Goal: Use online tool/utility: Utilize a website feature to perform a specific function

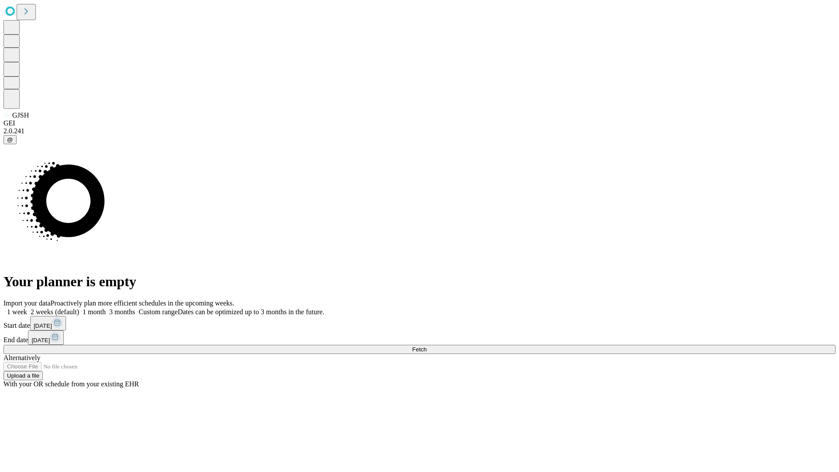
click at [27, 308] on label "1 week" at bounding box center [15, 311] width 24 height 7
click at [426, 346] on span "Fetch" at bounding box center [419, 349] width 14 height 7
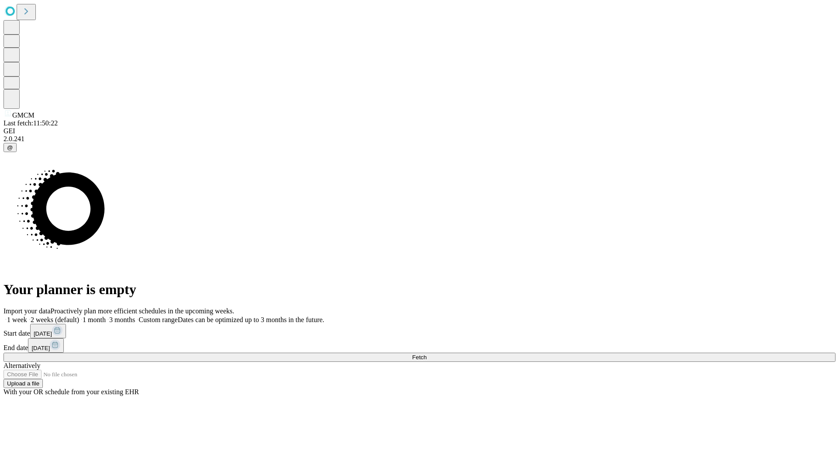
click at [27, 316] on label "1 week" at bounding box center [15, 319] width 24 height 7
click at [426, 354] on span "Fetch" at bounding box center [419, 357] width 14 height 7
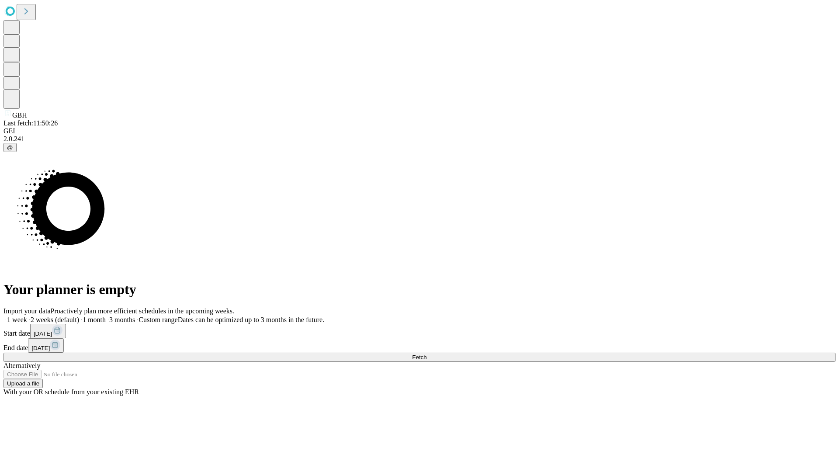
click at [27, 316] on label "1 week" at bounding box center [15, 319] width 24 height 7
click at [426, 354] on span "Fetch" at bounding box center [419, 357] width 14 height 7
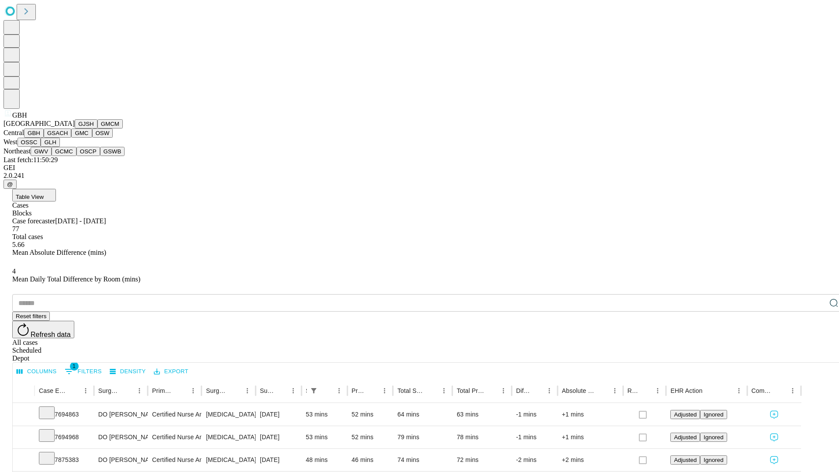
click at [68, 138] on button "GSACH" at bounding box center [58, 132] width 28 height 9
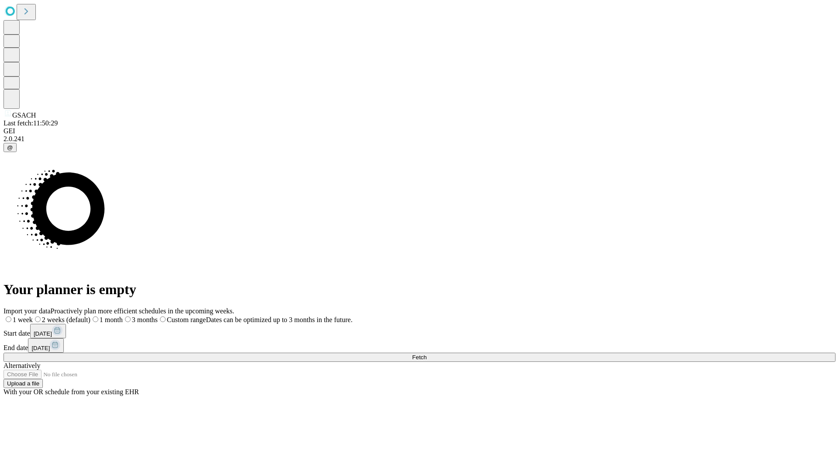
click at [426, 354] on span "Fetch" at bounding box center [419, 357] width 14 height 7
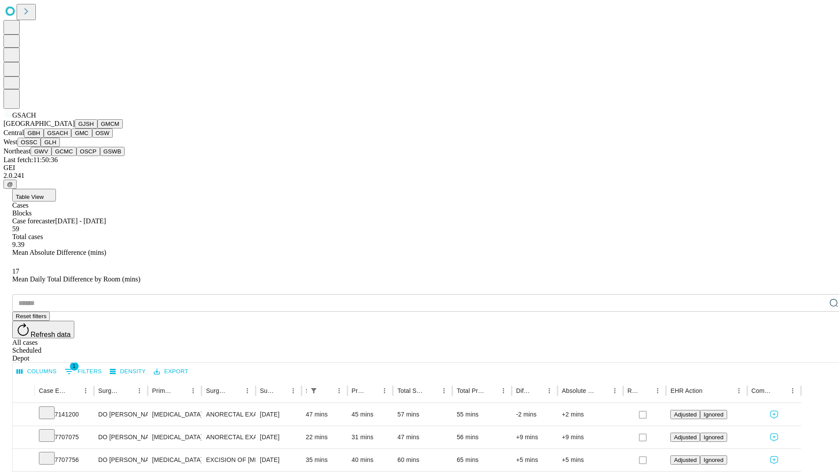
click at [71, 138] on button "GMC" at bounding box center [81, 132] width 21 height 9
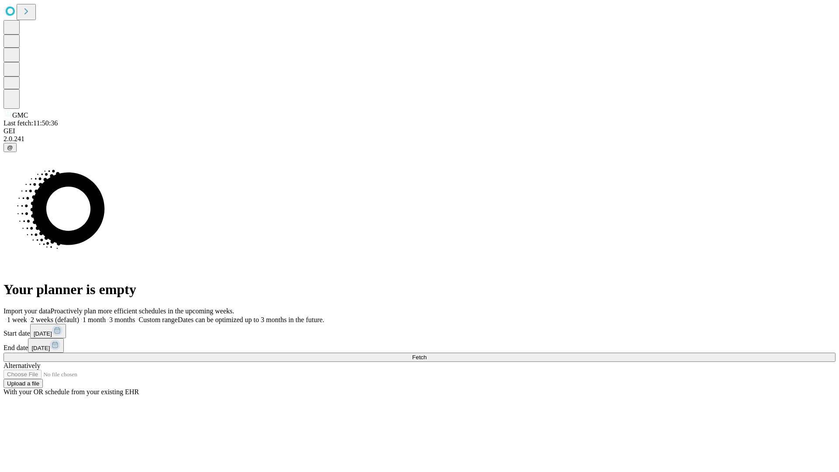
click at [27, 316] on label "1 week" at bounding box center [15, 319] width 24 height 7
click at [426, 354] on span "Fetch" at bounding box center [419, 357] width 14 height 7
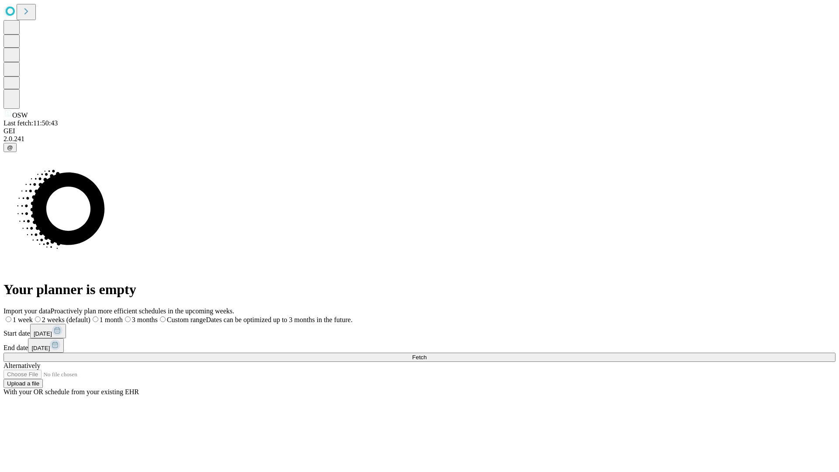
click at [426, 354] on span "Fetch" at bounding box center [419, 357] width 14 height 7
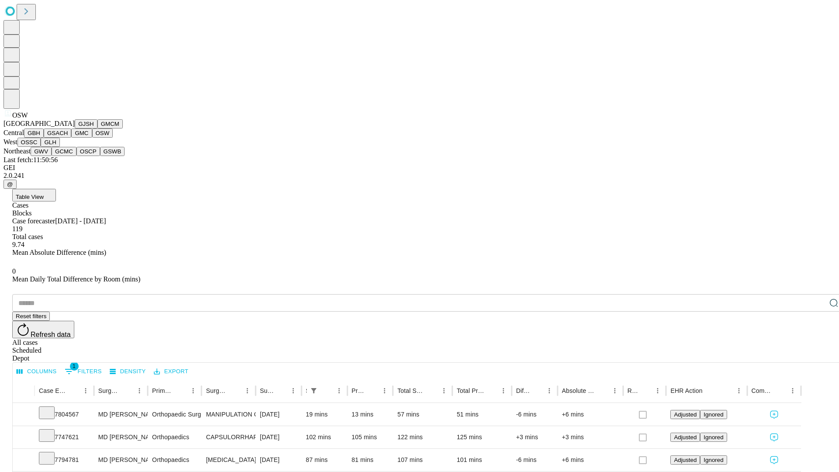
click at [41, 147] on button "OSSC" at bounding box center [29, 142] width 24 height 9
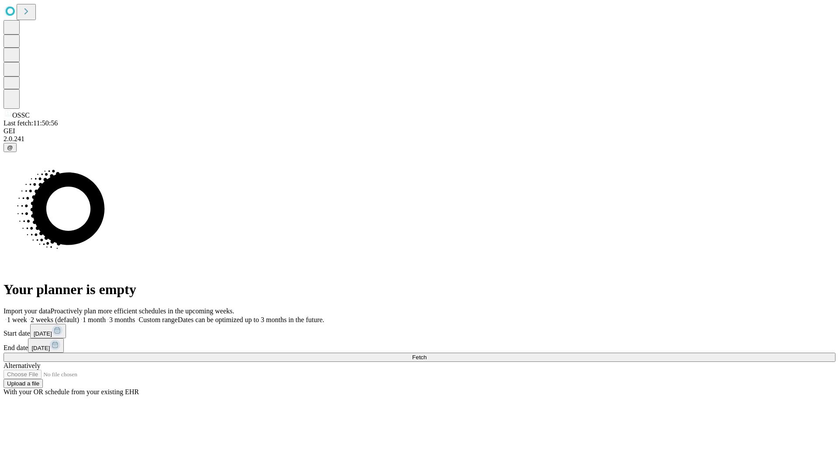
click at [27, 316] on label "1 week" at bounding box center [15, 319] width 24 height 7
click at [426, 354] on span "Fetch" at bounding box center [419, 357] width 14 height 7
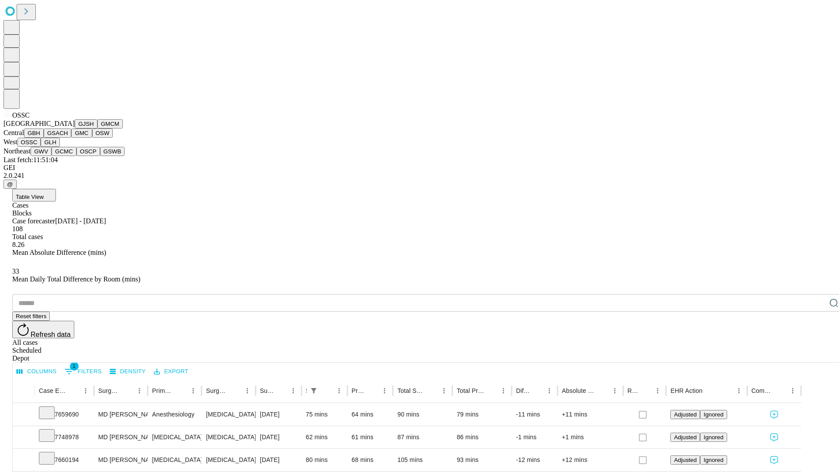
click at [59, 147] on button "GLH" at bounding box center [50, 142] width 19 height 9
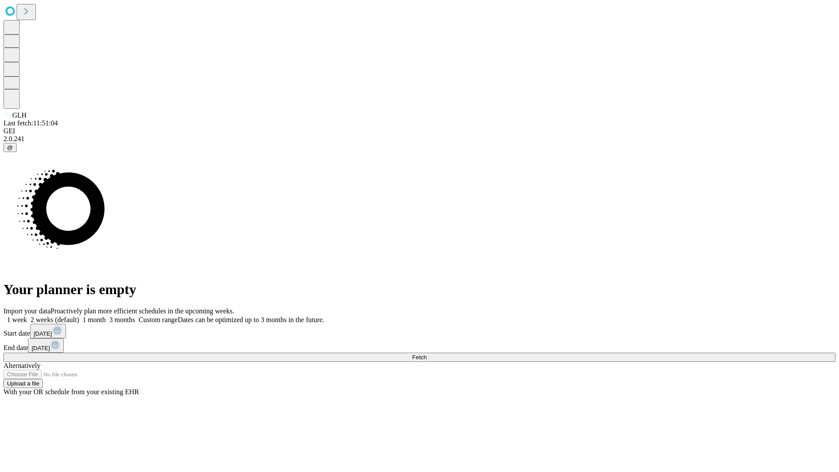
click at [27, 316] on label "1 week" at bounding box center [15, 319] width 24 height 7
click at [426, 354] on span "Fetch" at bounding box center [419, 357] width 14 height 7
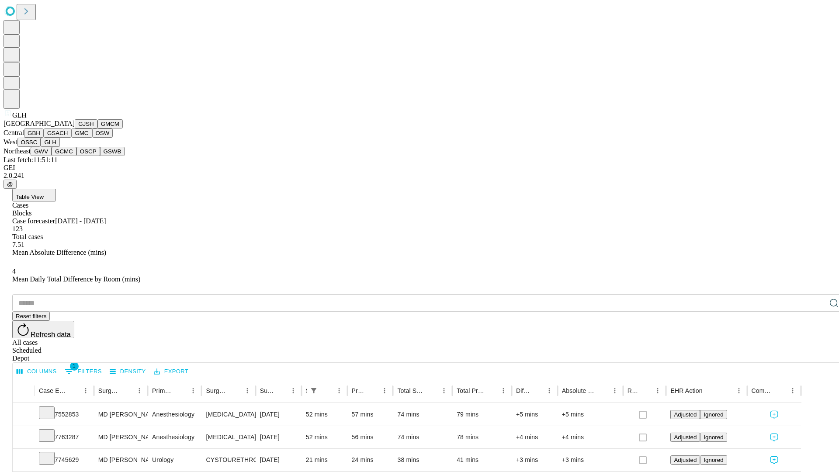
click at [52, 156] on button "GWV" at bounding box center [41, 151] width 21 height 9
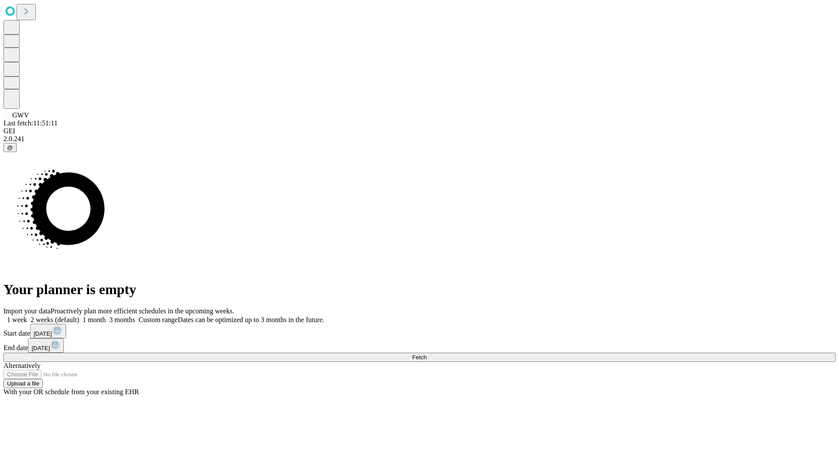
click at [27, 316] on label "1 week" at bounding box center [15, 319] width 24 height 7
click at [426, 354] on span "Fetch" at bounding box center [419, 357] width 14 height 7
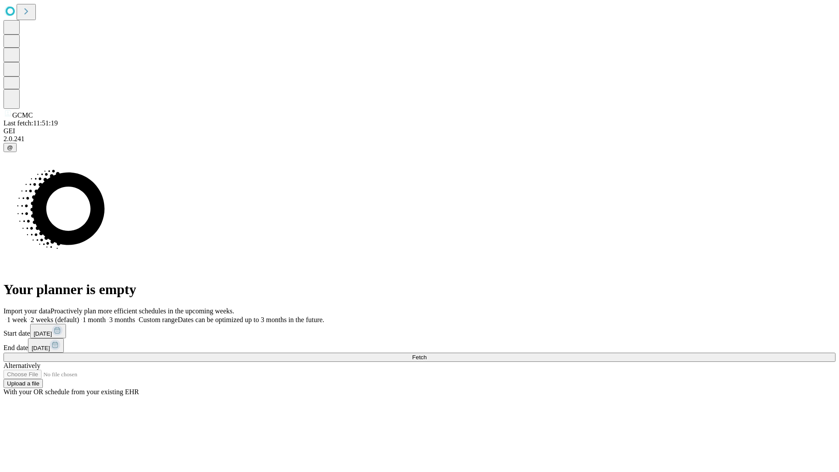
click at [27, 316] on label "1 week" at bounding box center [15, 319] width 24 height 7
click at [426, 354] on span "Fetch" at bounding box center [419, 357] width 14 height 7
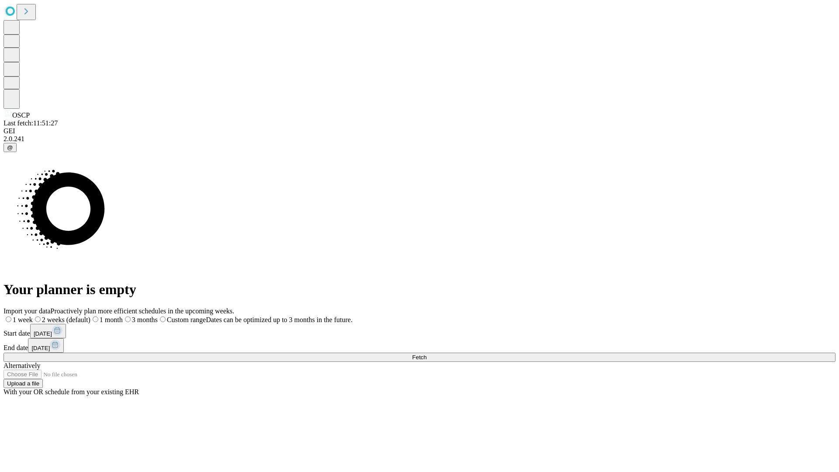
click at [426, 354] on span "Fetch" at bounding box center [419, 357] width 14 height 7
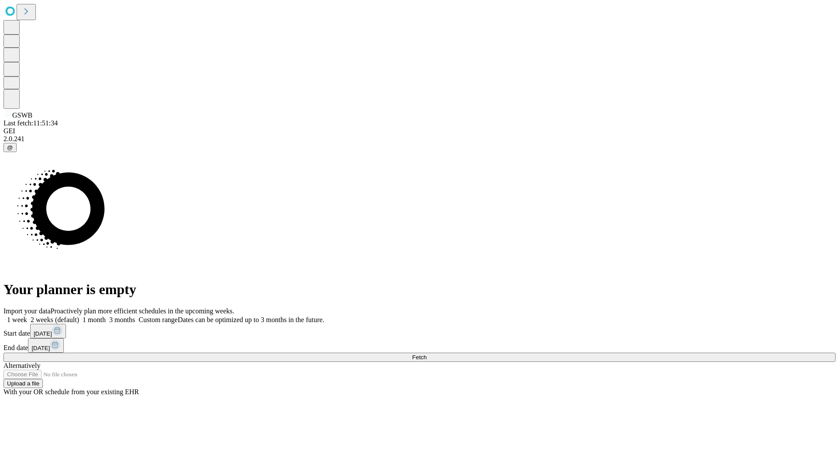
click at [27, 316] on label "1 week" at bounding box center [15, 319] width 24 height 7
click at [426, 354] on span "Fetch" at bounding box center [419, 357] width 14 height 7
